Goal: Task Accomplishment & Management: Manage account settings

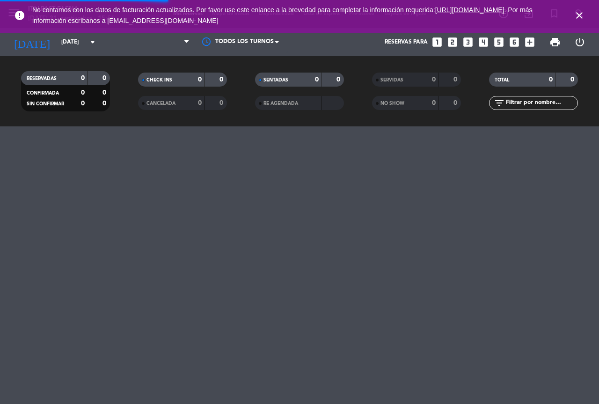
click at [573, 16] on span "close" at bounding box center [579, 15] width 25 height 25
click at [579, 15] on icon "close" at bounding box center [579, 15] width 11 height 11
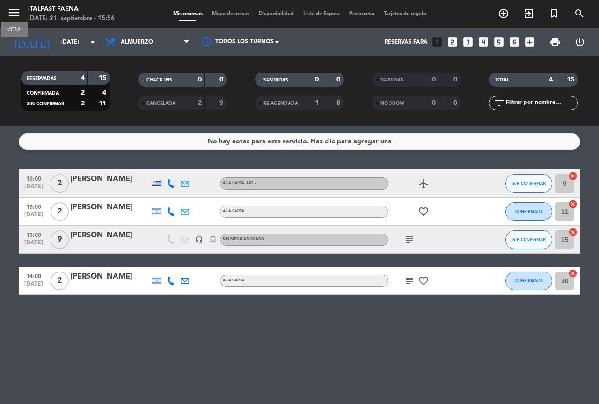
click at [12, 15] on icon "menu" at bounding box center [14, 13] width 14 height 14
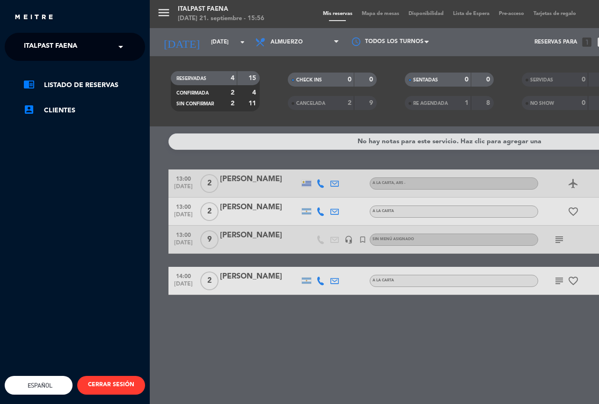
click at [196, 35] on div "menu Italpast Faena [DATE] 21. septiembre - 15:56 Mis reservas Mapa de mesas Di…" at bounding box center [449, 202] width 599 height 404
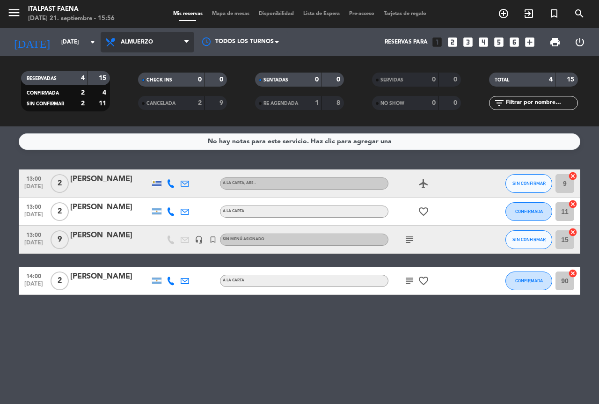
click at [112, 48] on span "Almuerzo" at bounding box center [148, 42] width 94 height 21
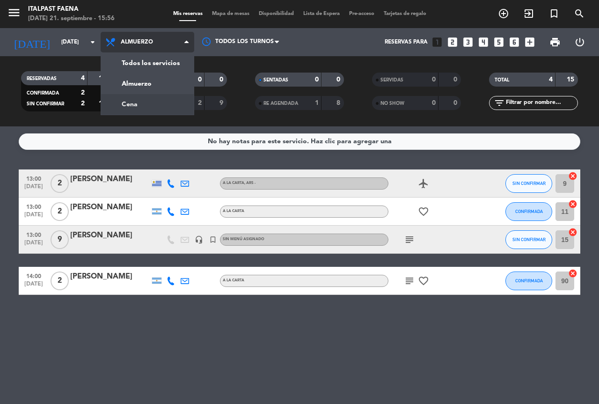
click at [133, 102] on div "menu Italpast Faena [DATE] 21. septiembre - 15:56 Mis reservas Mapa de mesas Di…" at bounding box center [299, 63] width 599 height 126
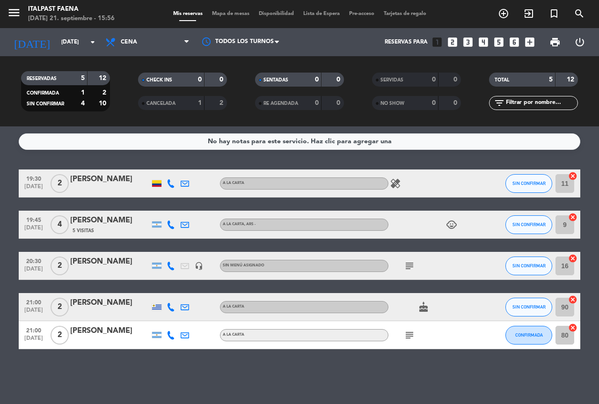
click at [579, 403] on div "No hay notas para este servicio. Haz clic para agregar una 19:30 [DATE] 2 [PERS…" at bounding box center [299, 265] width 599 height 278
click at [206, 130] on div "No hay notas para este servicio. Haz clic para agregar una 19:30 [DATE] 2 [PERS…" at bounding box center [299, 265] width 599 height 278
click at [61, 188] on span "2" at bounding box center [60, 183] width 18 height 19
drag, startPoint x: 73, startPoint y: 220, endPoint x: 111, endPoint y: 219, distance: 37.5
click at [111, 219] on div "[PERSON_NAME]" at bounding box center [110, 220] width 80 height 12
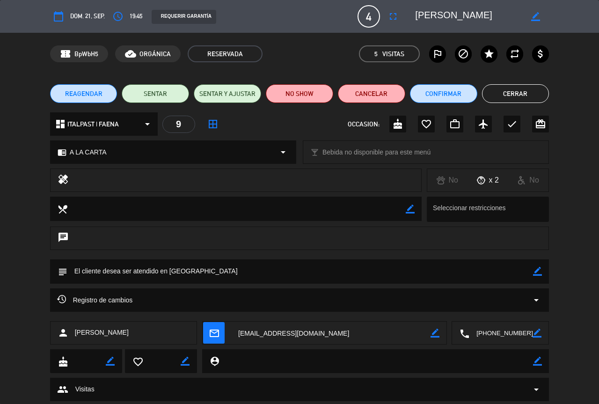
click at [518, 96] on button "Cerrar" at bounding box center [515, 93] width 67 height 19
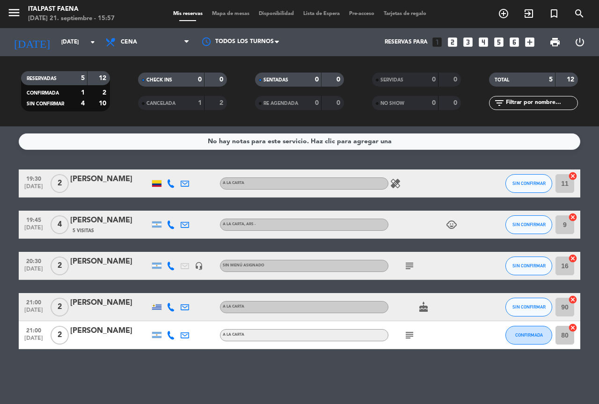
click at [405, 266] on icon "subject" at bounding box center [409, 265] width 11 height 11
click at [423, 307] on icon "cake" at bounding box center [423, 306] width 11 height 11
click at [410, 264] on icon "subject" at bounding box center [409, 265] width 11 height 11
click at [428, 309] on icon "cake" at bounding box center [423, 306] width 11 height 11
click at [411, 331] on icon "subject" at bounding box center [409, 335] width 11 height 11
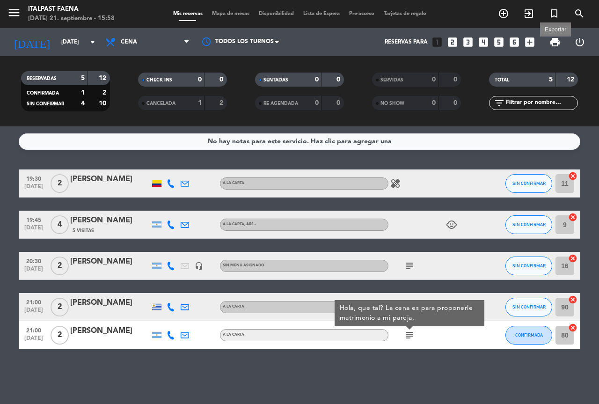
click at [555, 39] on span "print" at bounding box center [554, 42] width 11 height 11
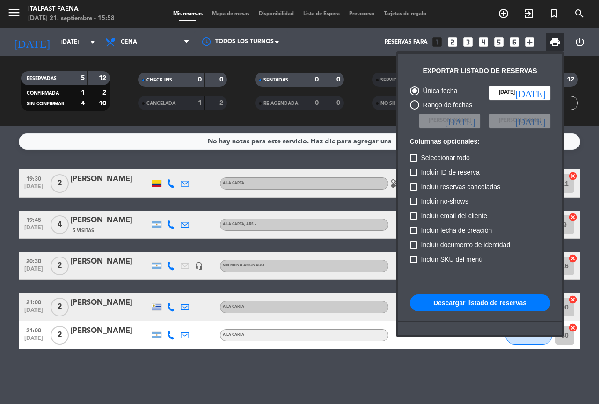
click at [439, 303] on button "Descargar listado de reservas" at bounding box center [480, 302] width 140 height 17
click at [181, 157] on div at bounding box center [299, 202] width 599 height 404
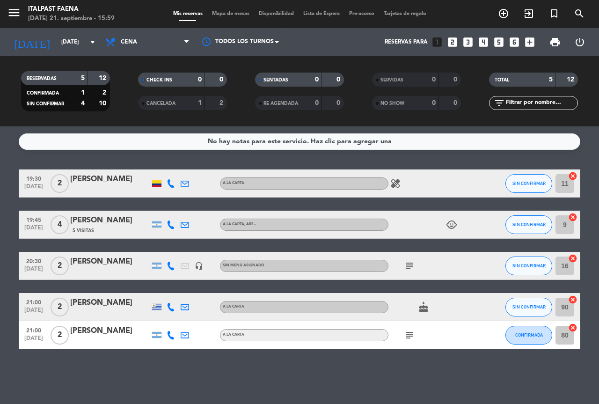
click at [21, 12] on span "menu" at bounding box center [17, 14] width 21 height 22
click at [21, 12] on icon "menu" at bounding box center [14, 13] width 14 height 14
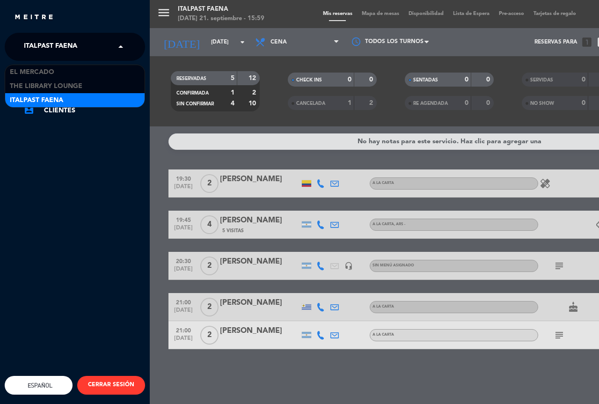
click at [66, 44] on span "Italpast Faena" at bounding box center [50, 47] width 53 height 20
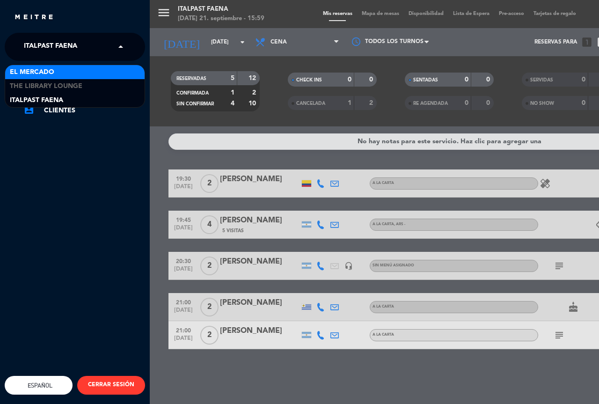
click at [48, 75] on span "El Mercado" at bounding box center [32, 72] width 44 height 11
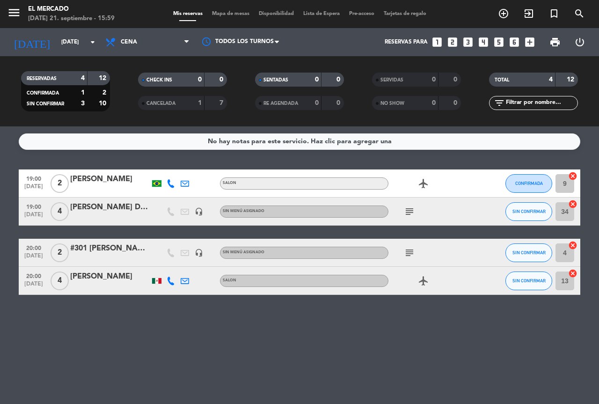
drag, startPoint x: 94, startPoint y: 75, endPoint x: 109, endPoint y: 76, distance: 14.5
click at [109, 76] on div "RESERVADAS 4 12" at bounding box center [65, 78] width 89 height 14
click at [118, 43] on icon at bounding box center [112, 42] width 14 height 11
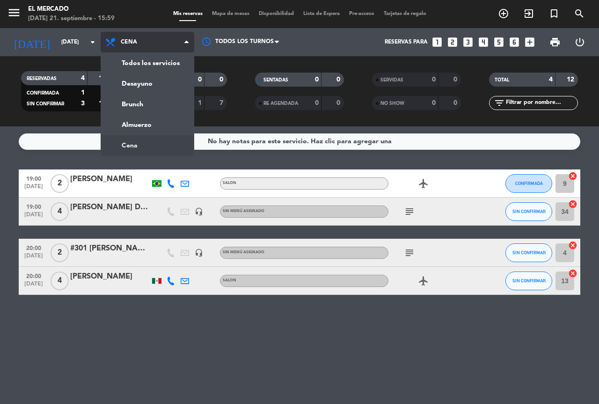
click at [125, 135] on ng-component "menu El [PERSON_NAME][DATE] 21. septiembre - 15:59 Mis reservas Mapa de mesas D…" at bounding box center [299, 202] width 599 height 404
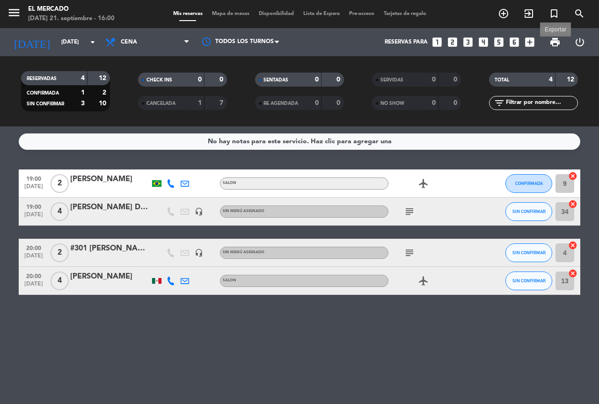
click at [557, 41] on span "print" at bounding box center [554, 42] width 11 height 11
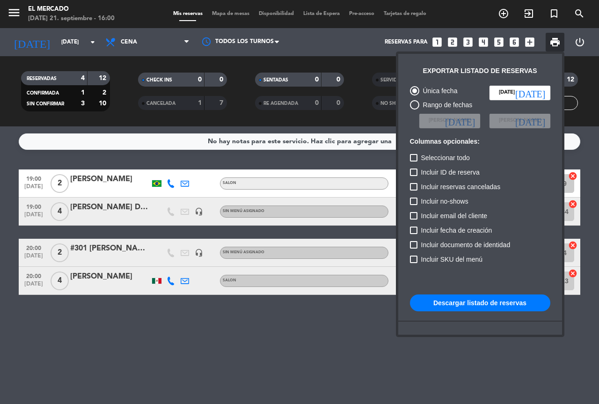
click at [457, 302] on button "Descargar listado de reservas" at bounding box center [480, 302] width 140 height 17
click at [326, 171] on div at bounding box center [299, 202] width 599 height 404
